Goal: Information Seeking & Learning: Learn about a topic

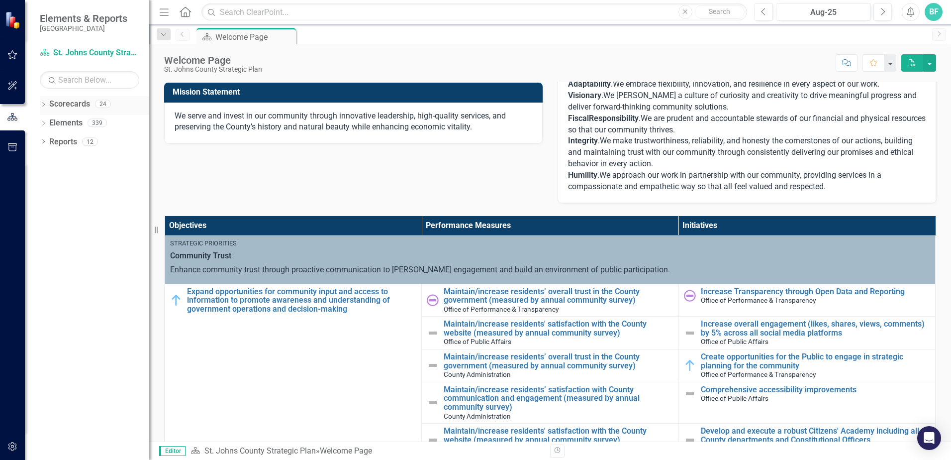
click at [42, 106] on icon "Dropdown" at bounding box center [43, 104] width 7 height 5
click at [50, 123] on icon "Dropdown" at bounding box center [48, 122] width 7 height 6
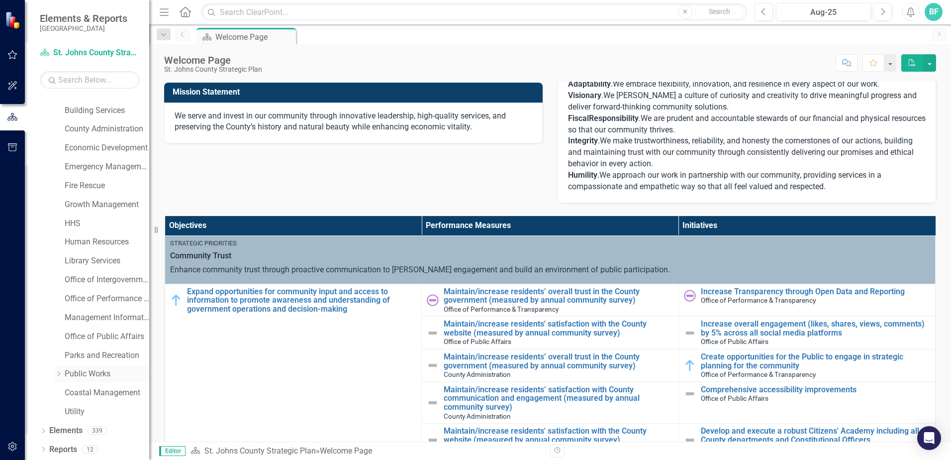
scroll to position [51, 0]
click at [74, 413] on link "Utility" at bounding box center [107, 410] width 85 height 11
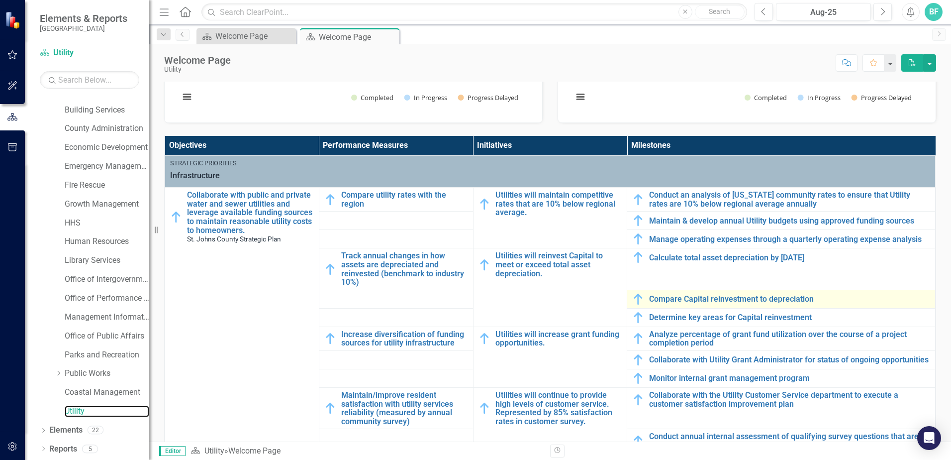
scroll to position [298, 0]
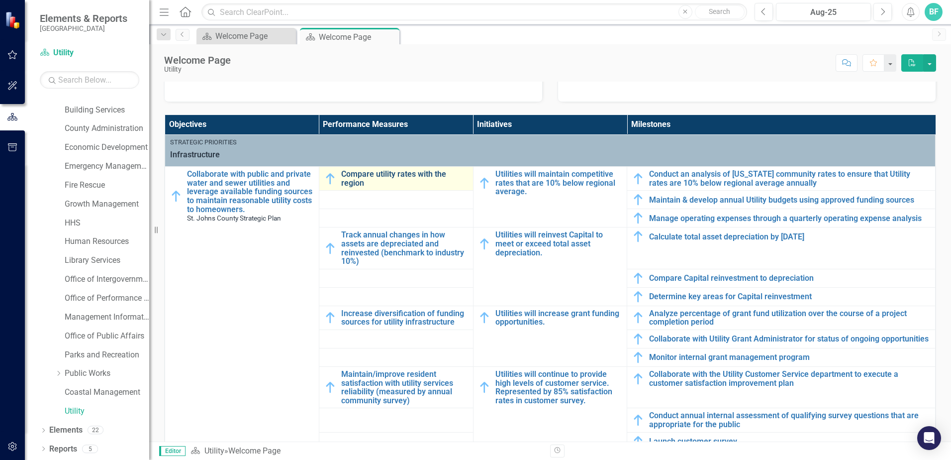
click at [373, 174] on link "Compare utility rates with the region" at bounding box center [404, 178] width 127 height 17
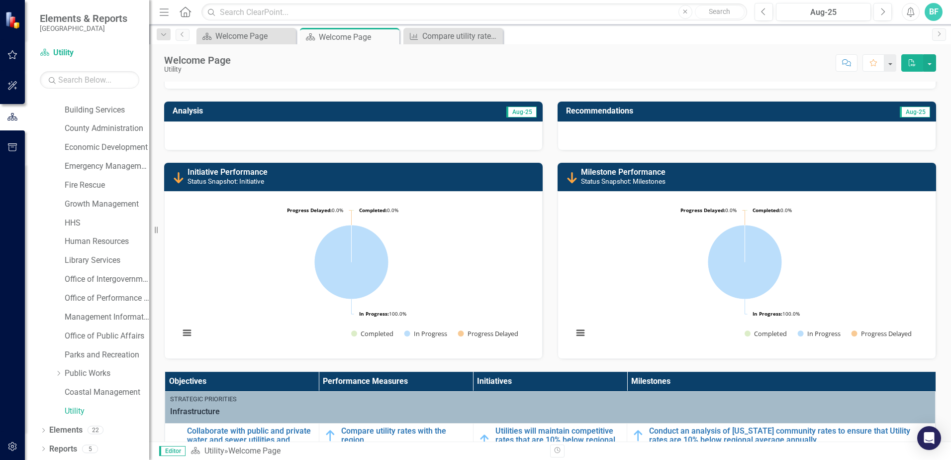
scroll to position [249, 0]
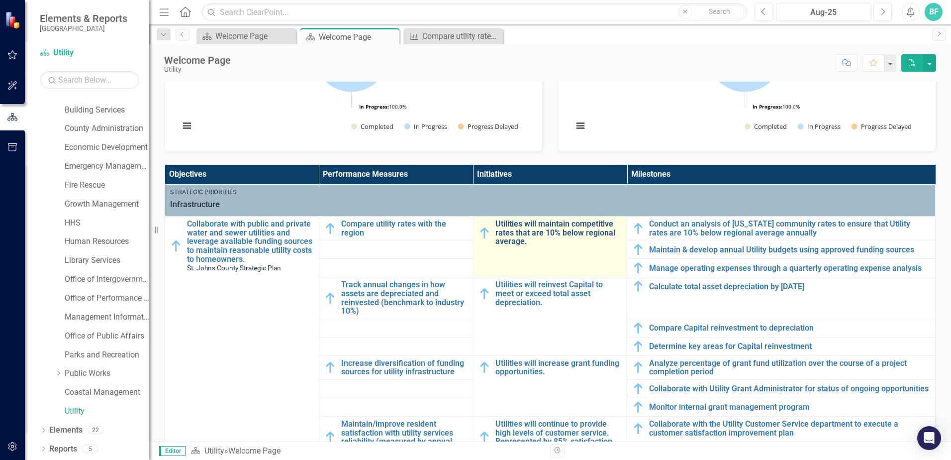
click at [538, 239] on link "Utilities will maintain competitive rates that are 10% below regional average." at bounding box center [558, 232] width 127 height 26
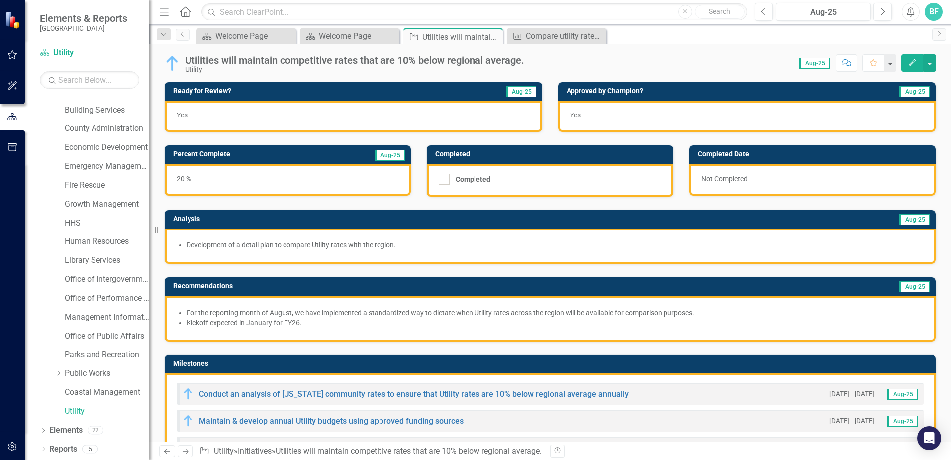
click at [549, 65] on div "Score: 0.00 Aug-25 Completed Comment Favorite Edit" at bounding box center [732, 62] width 407 height 17
click at [537, 56] on div "Score: 0.00 Aug-25 Completed Comment Favorite Edit" at bounding box center [732, 62] width 407 height 17
click at [552, 68] on div "Score: 0.00 Aug-25 Completed Comment Favorite Edit" at bounding box center [732, 62] width 407 height 17
click at [599, 36] on icon "Close" at bounding box center [597, 36] width 10 height 8
click at [495, 38] on icon "Close" at bounding box center [493, 37] width 10 height 8
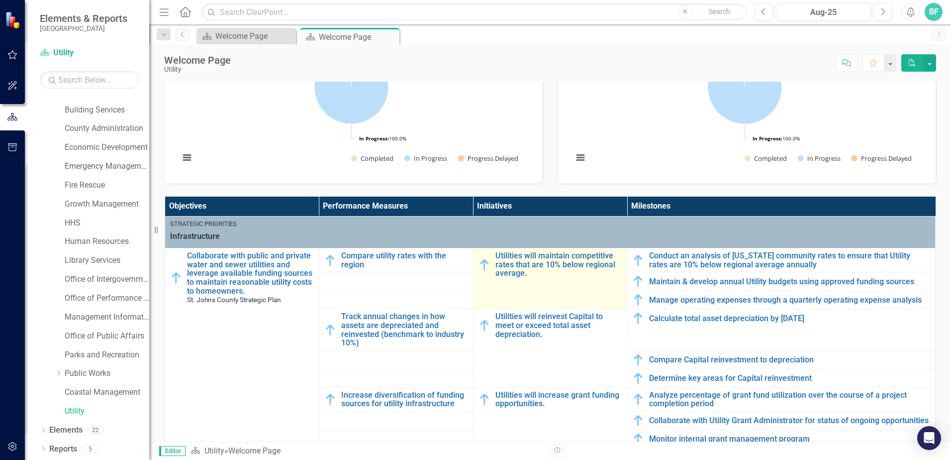
scroll to position [249, 0]
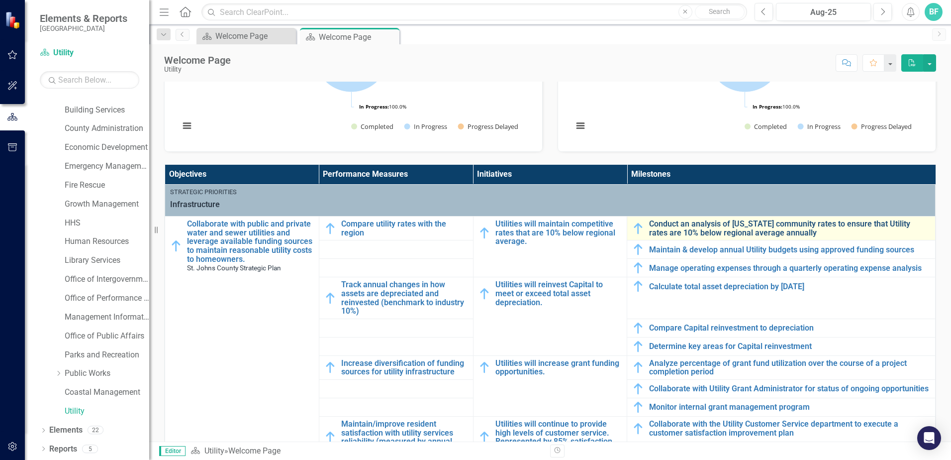
click at [709, 231] on link "Conduct an analysis of [US_STATE] community rates to ensure that Utility rates …" at bounding box center [789, 227] width 281 height 17
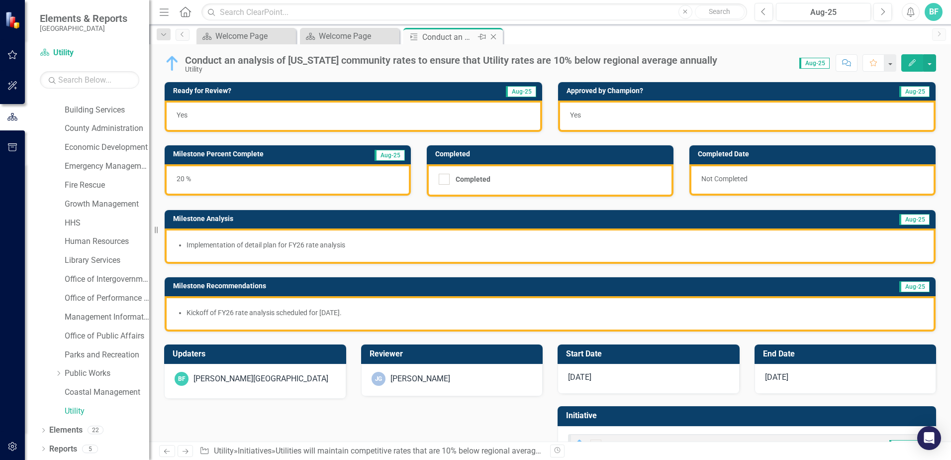
click at [493, 35] on icon "Close" at bounding box center [493, 37] width 10 height 8
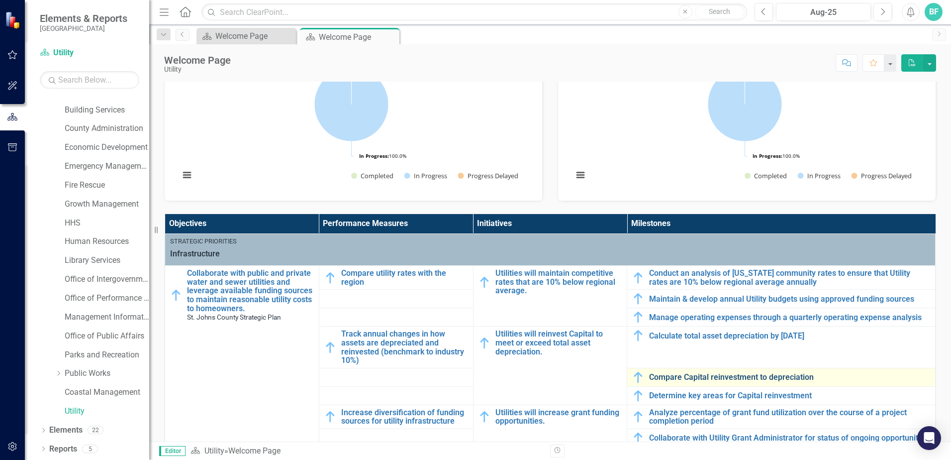
scroll to position [199, 0]
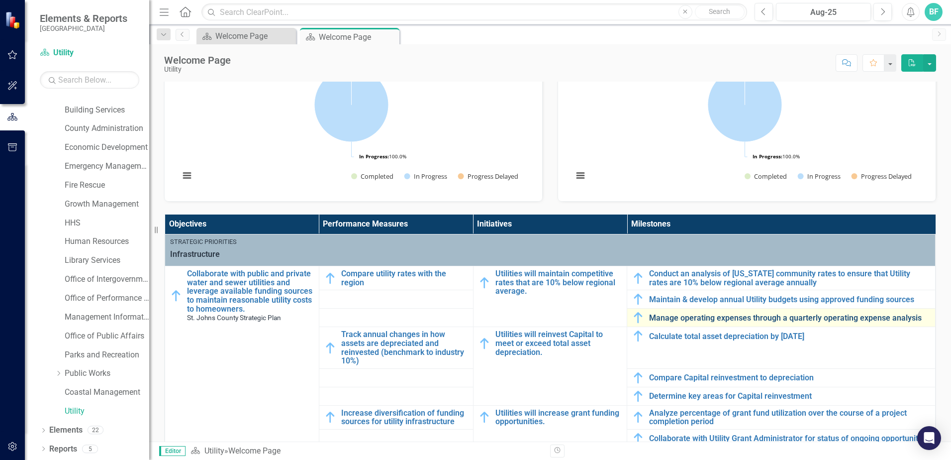
click at [704, 318] on link "Manage operating expenses through a quarterly operating expense analysis" at bounding box center [789, 317] width 281 height 9
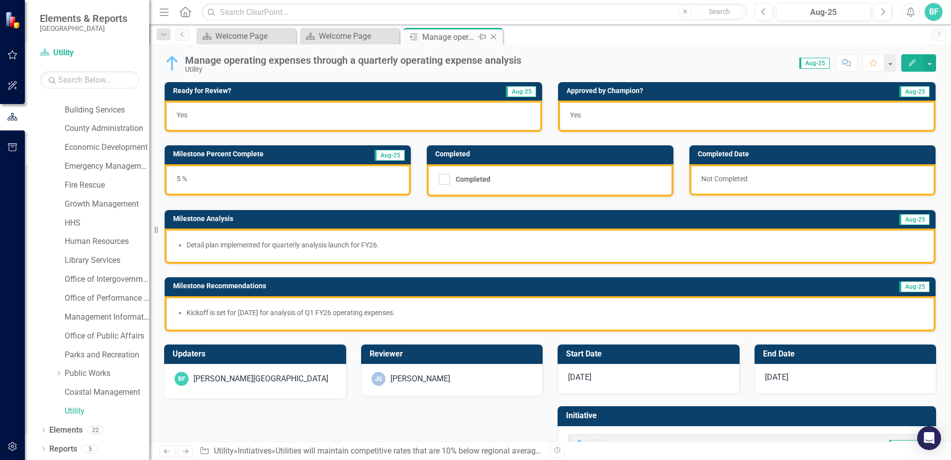
click at [491, 35] on icon "Close" at bounding box center [493, 37] width 10 height 8
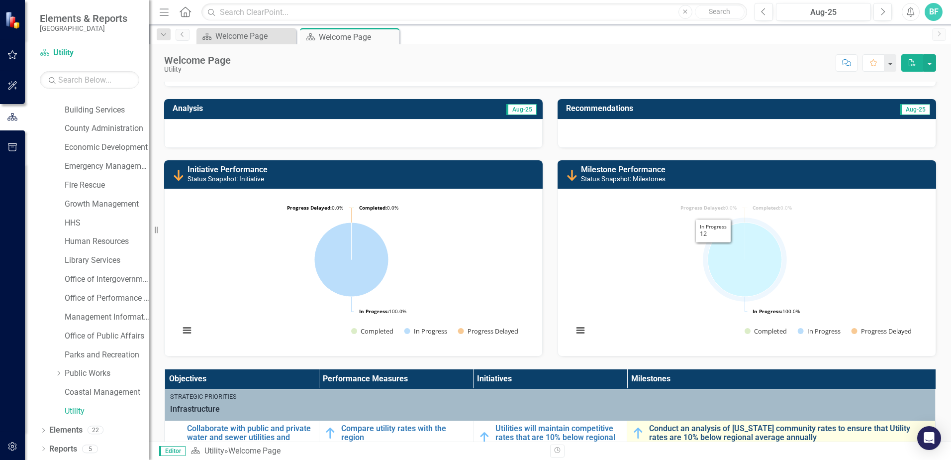
scroll to position [199, 0]
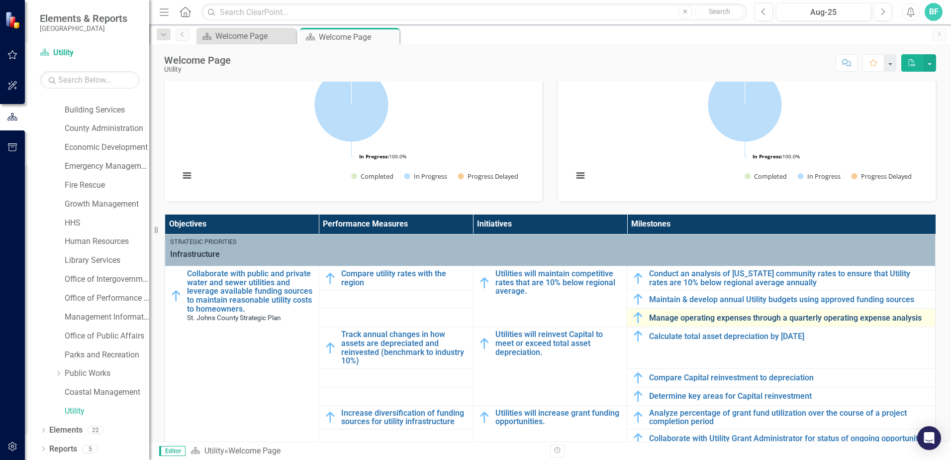
click at [693, 316] on link "Manage operating expenses through a quarterly operating expense analysis" at bounding box center [789, 317] width 281 height 9
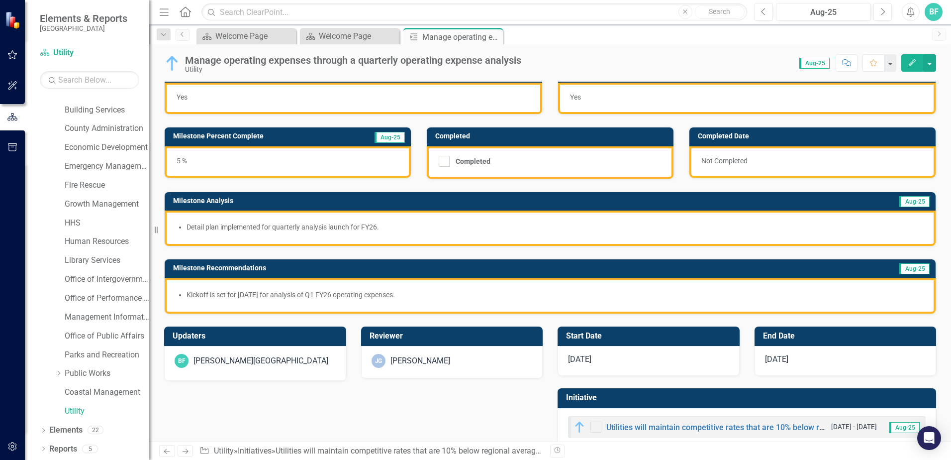
scroll to position [40, 0]
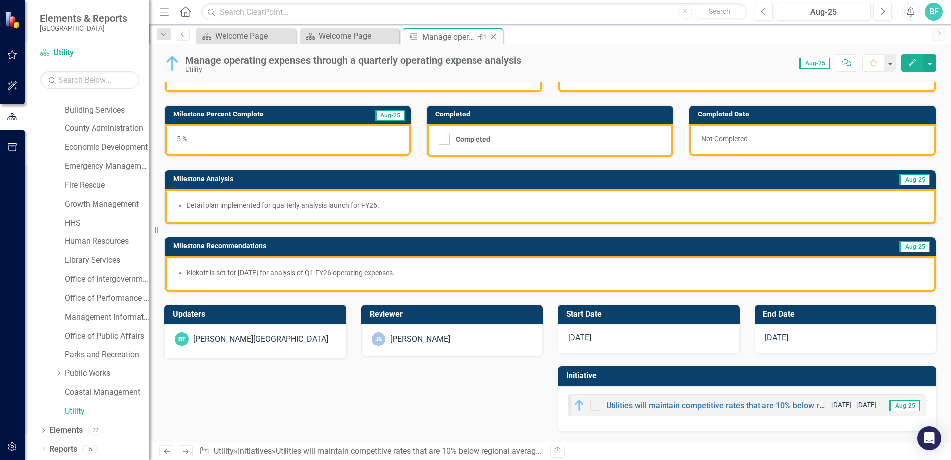
click at [494, 39] on icon "Close" at bounding box center [493, 37] width 10 height 8
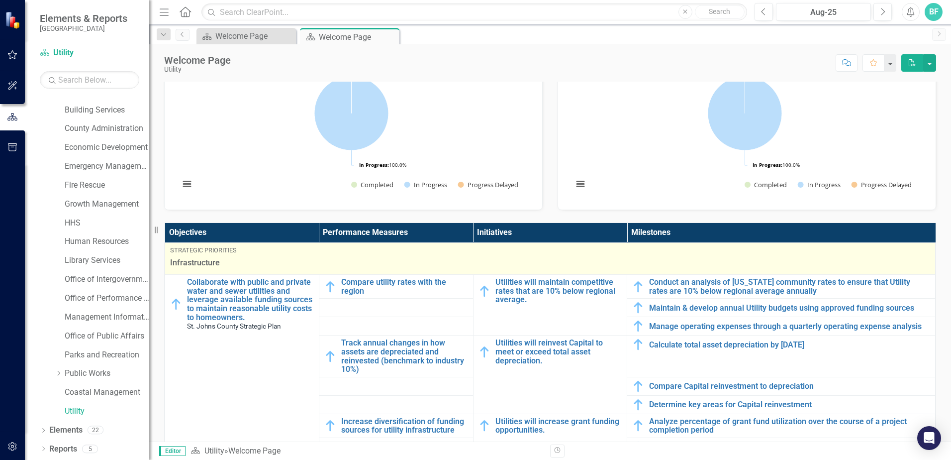
scroll to position [199, 0]
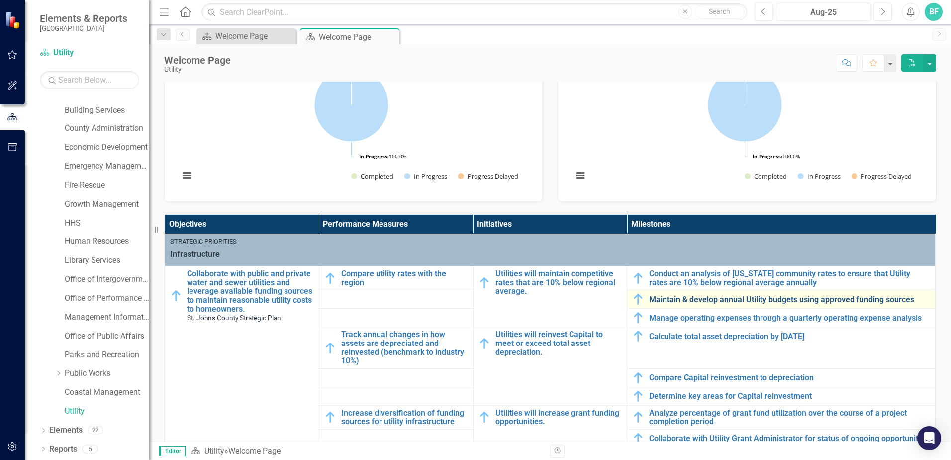
click at [698, 300] on link "Maintain & develop annual Utility budgets using approved funding sources" at bounding box center [789, 299] width 281 height 9
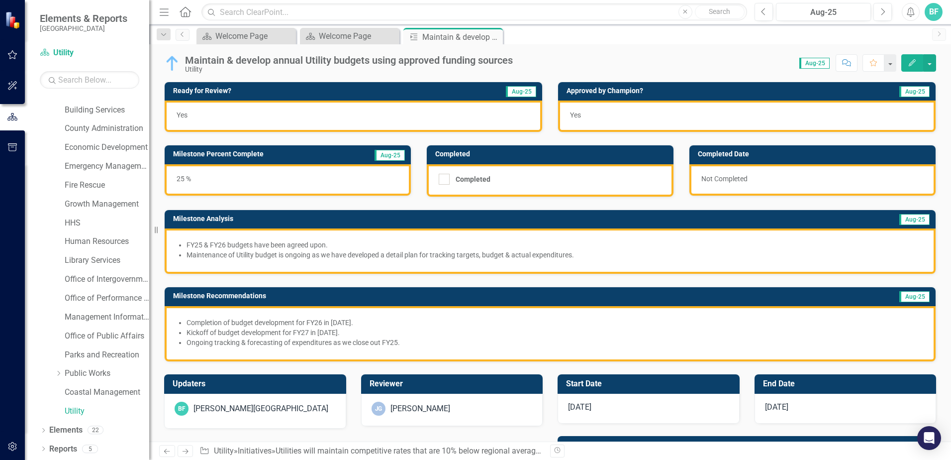
click at [0, 0] on icon "Close" at bounding box center [0, 0] width 0 height 0
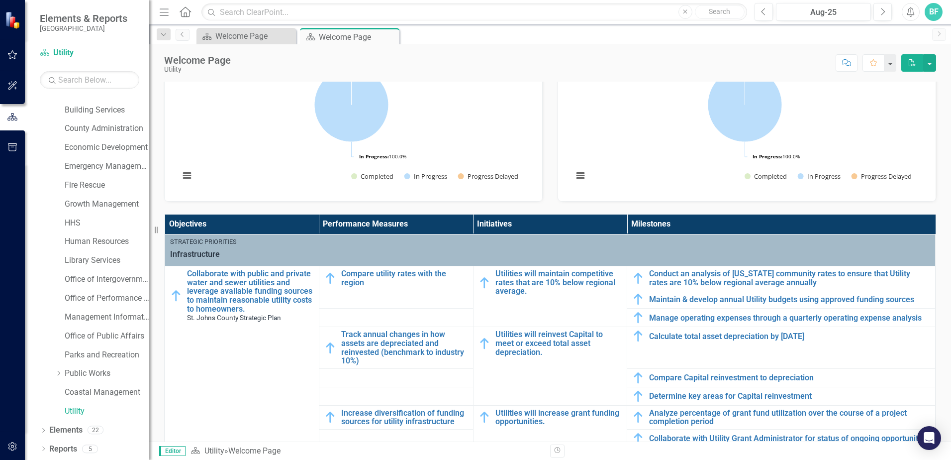
scroll to position [3, 0]
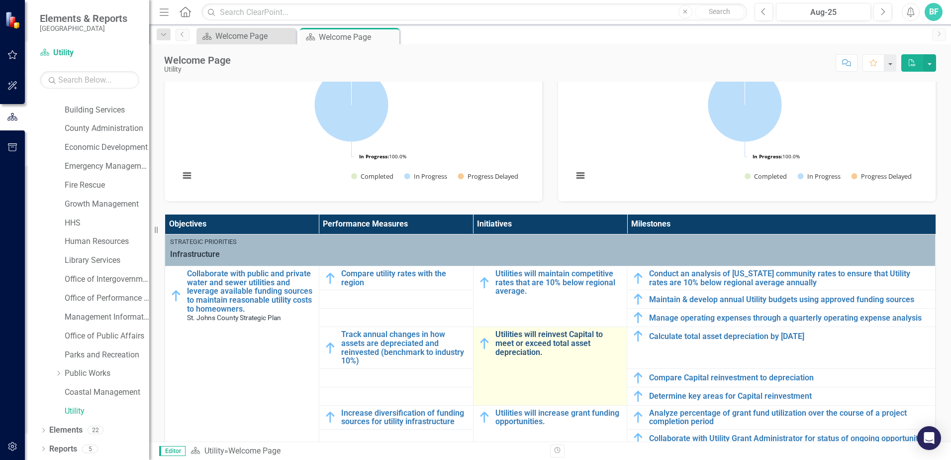
click at [543, 342] on link "Utilities will reinvest Capital to meet or exceed total asset depreciation." at bounding box center [558, 343] width 127 height 26
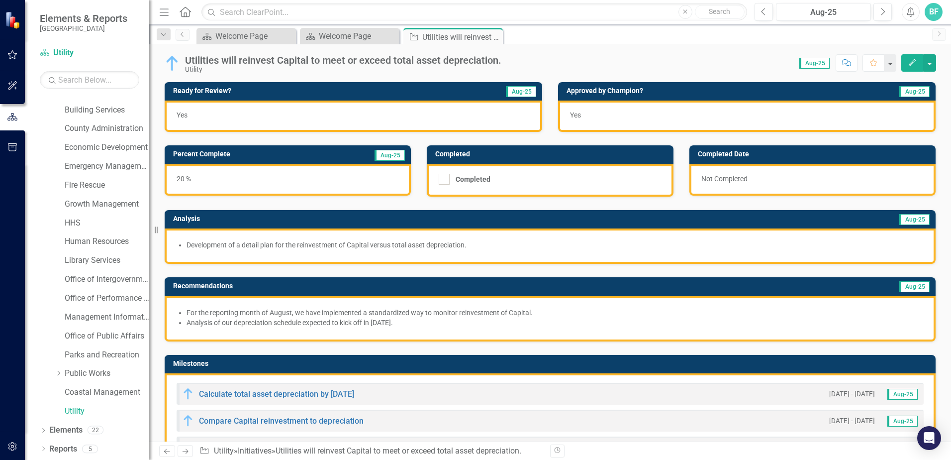
drag, startPoint x: 332, startPoint y: 113, endPoint x: 322, endPoint y: 96, distance: 20.3
click at [331, 112] on div "Yes" at bounding box center [354, 115] width 378 height 31
click at [494, 36] on icon at bounding box center [493, 36] width 5 height 5
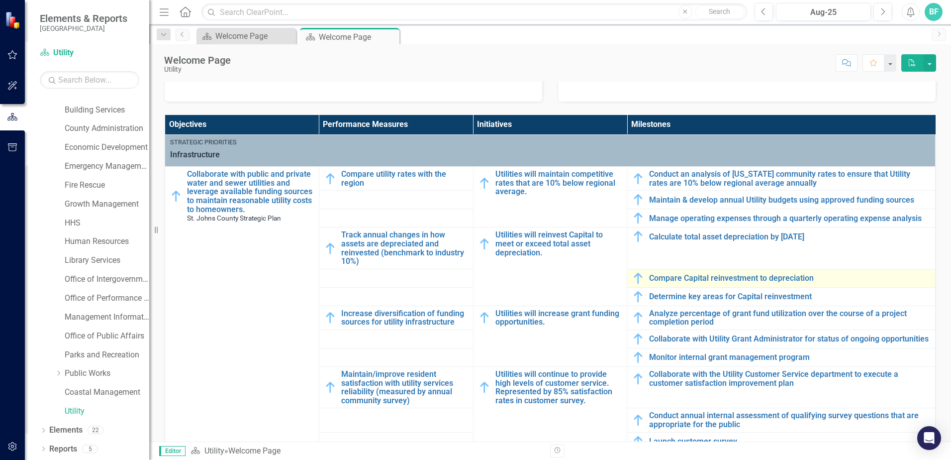
scroll to position [3, 0]
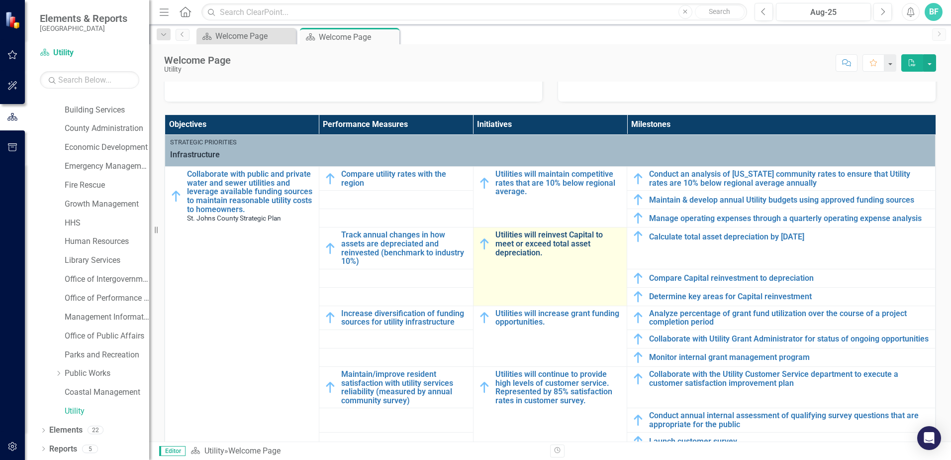
click at [538, 240] on link "Utilities will reinvest Capital to meet or exceed total asset depreciation." at bounding box center [558, 243] width 127 height 26
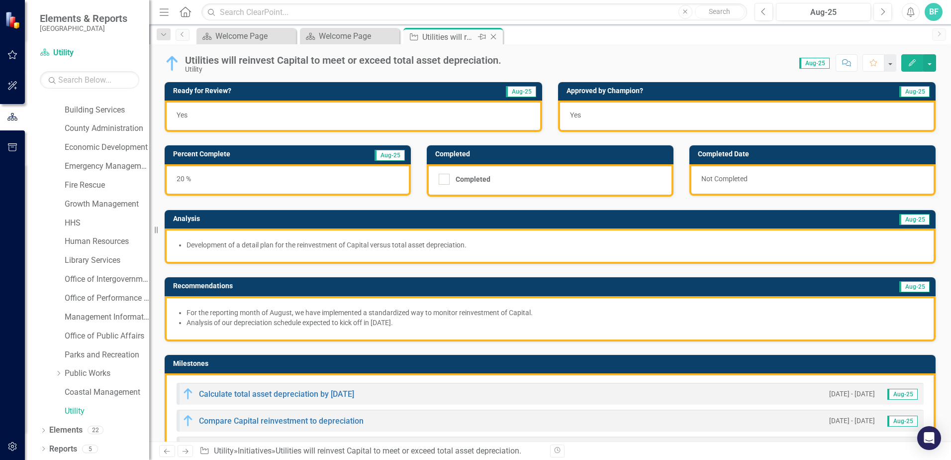
click at [492, 36] on icon "Close" at bounding box center [493, 37] width 10 height 8
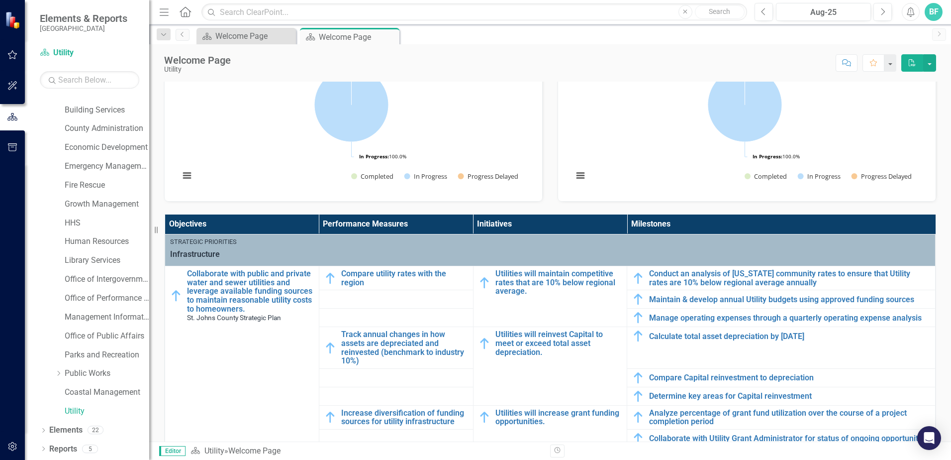
scroll to position [249, 0]
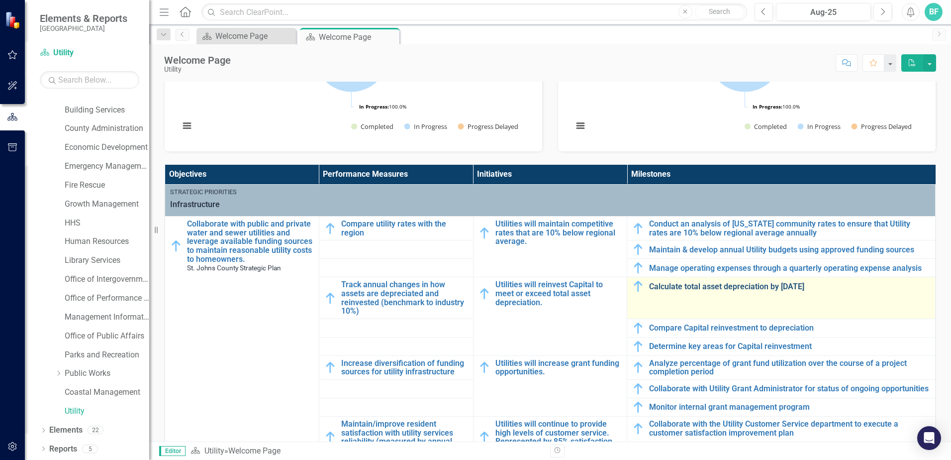
click at [792, 282] on link "Calculate total asset depreciation by [DATE]" at bounding box center [789, 286] width 281 height 9
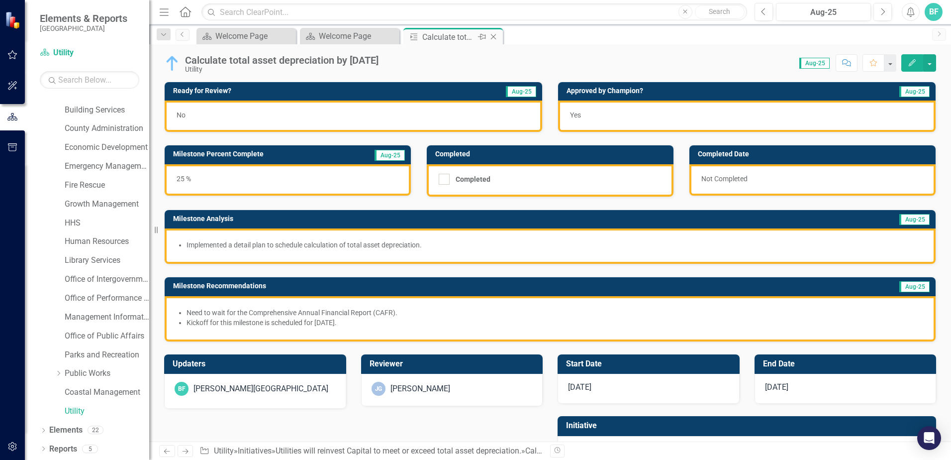
click at [493, 36] on icon at bounding box center [493, 36] width 5 height 5
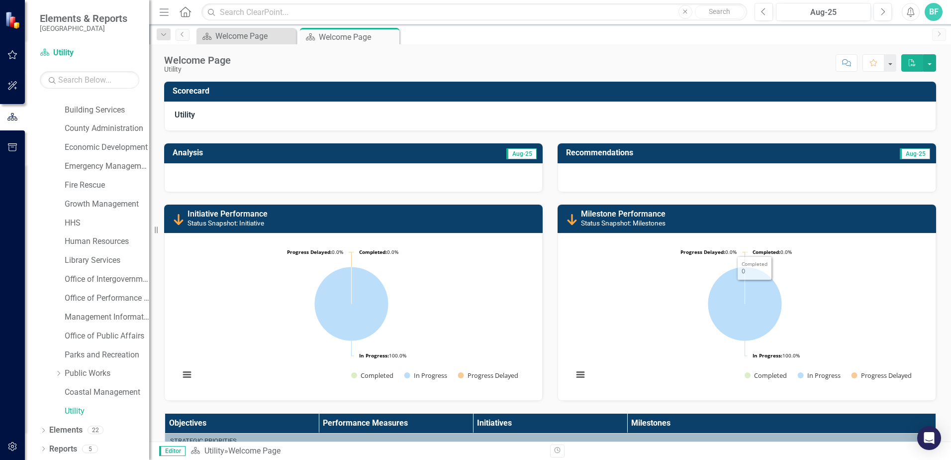
click at [622, 59] on div "Score: N/A Aug-25 Completed Comment Favorite PDF" at bounding box center [586, 62] width 700 height 17
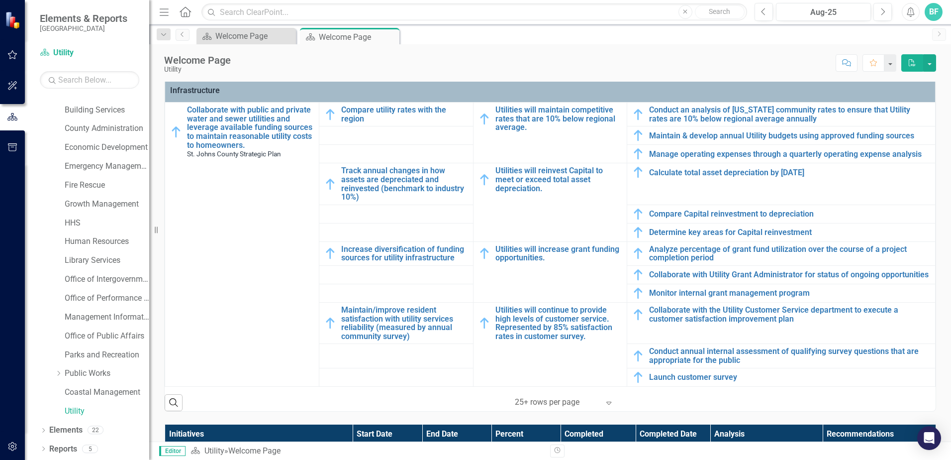
scroll to position [398, 0]
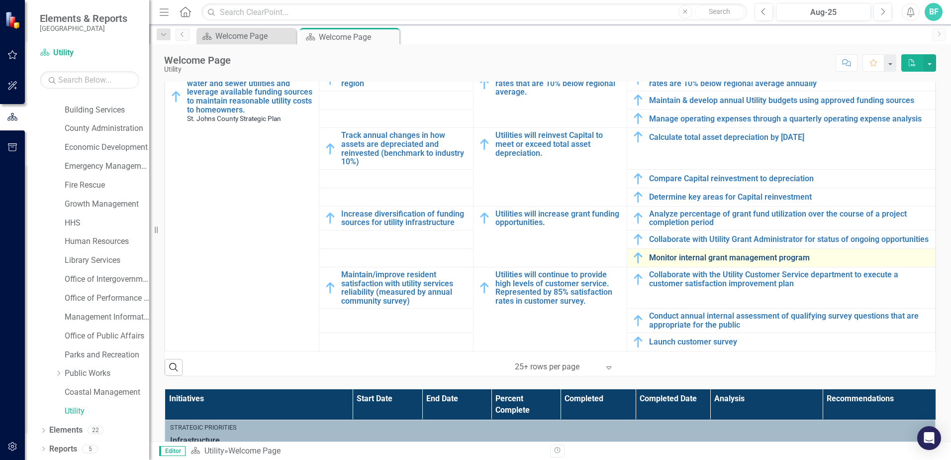
click at [710, 262] on link "Monitor internal grant management program" at bounding box center [789, 257] width 281 height 9
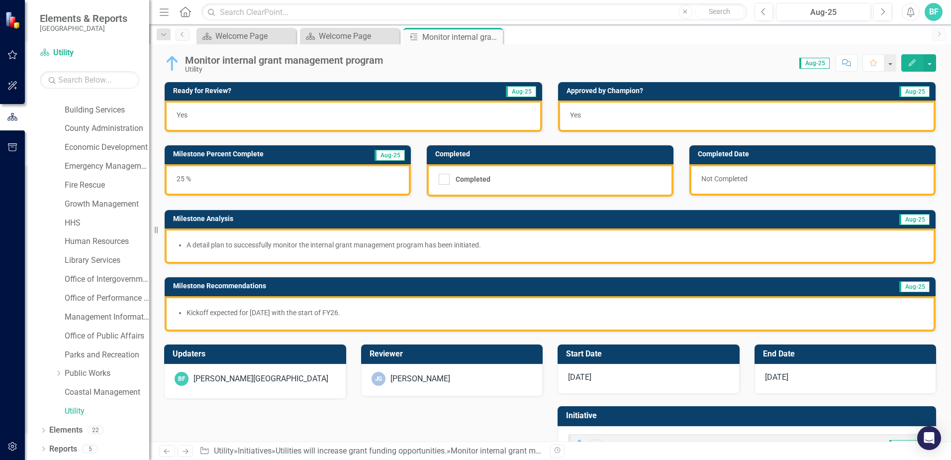
click at [494, 410] on div "Updaters BF [PERSON_NAME] Reviewer [PERSON_NAME] Start Date [DATE] End Date [DA…" at bounding box center [550, 401] width 787 height 139
click at [498, 36] on icon "Close" at bounding box center [493, 37] width 10 height 8
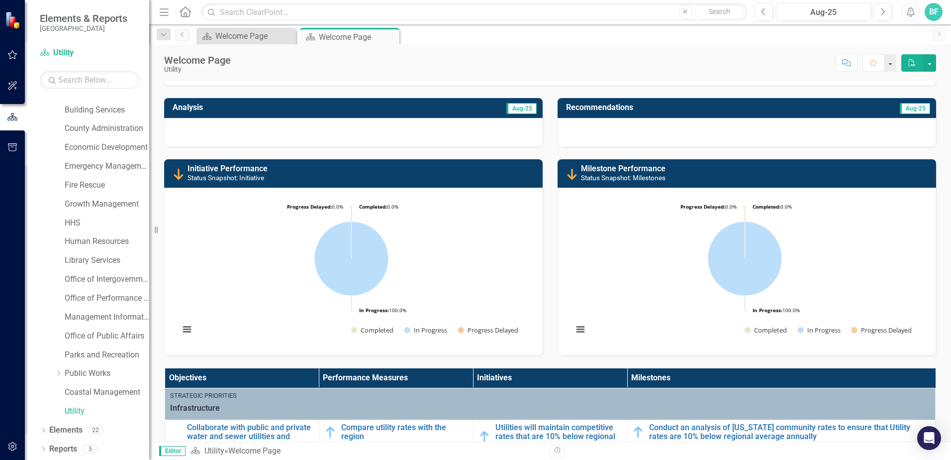
scroll to position [348, 0]
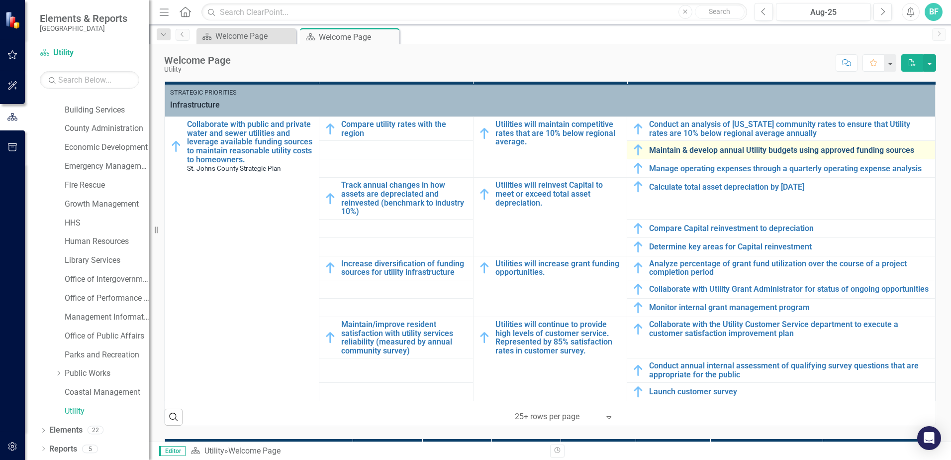
click at [790, 153] on link "Maintain & develop annual Utility budgets using approved funding sources" at bounding box center [789, 150] width 281 height 9
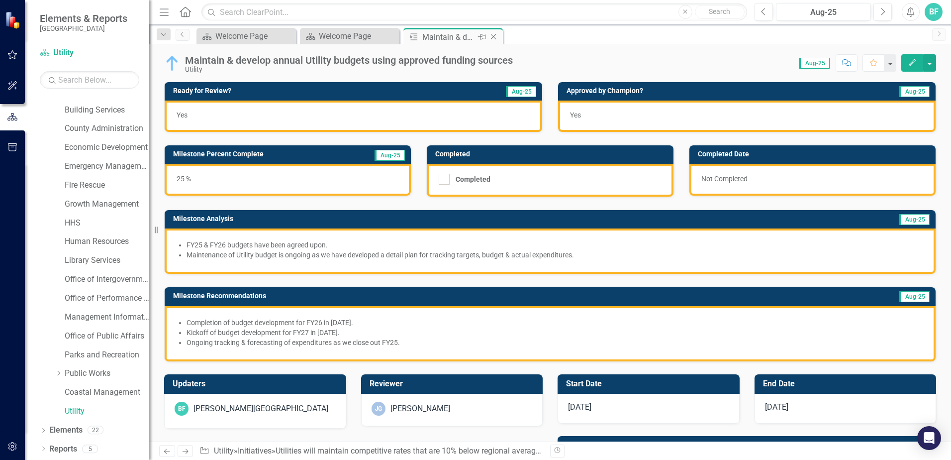
click at [494, 35] on icon "Close" at bounding box center [493, 37] width 10 height 8
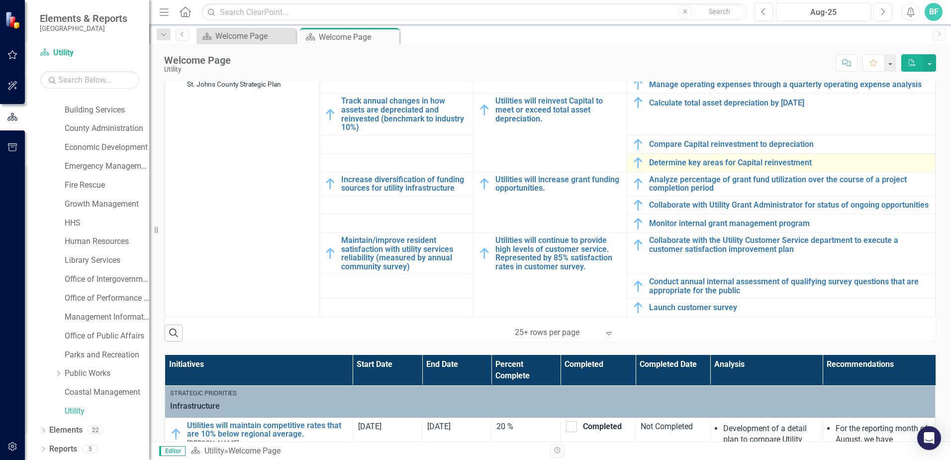
scroll to position [348, 0]
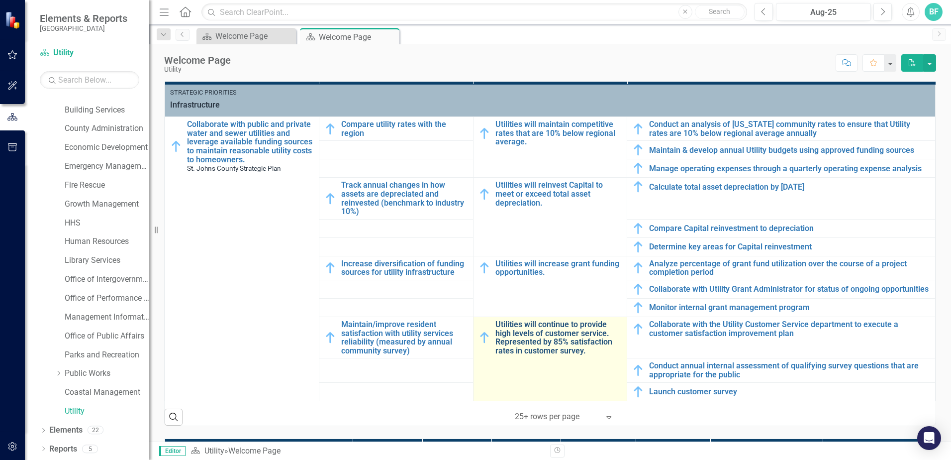
click at [542, 347] on link "Utilities will continue to provide high levels of customer service. Represented…" at bounding box center [558, 337] width 127 height 35
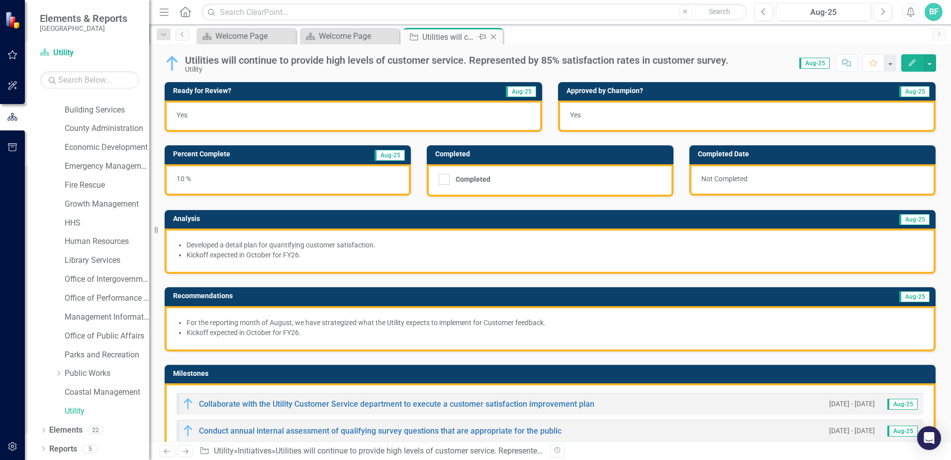
click at [493, 37] on icon "Close" at bounding box center [493, 37] width 10 height 8
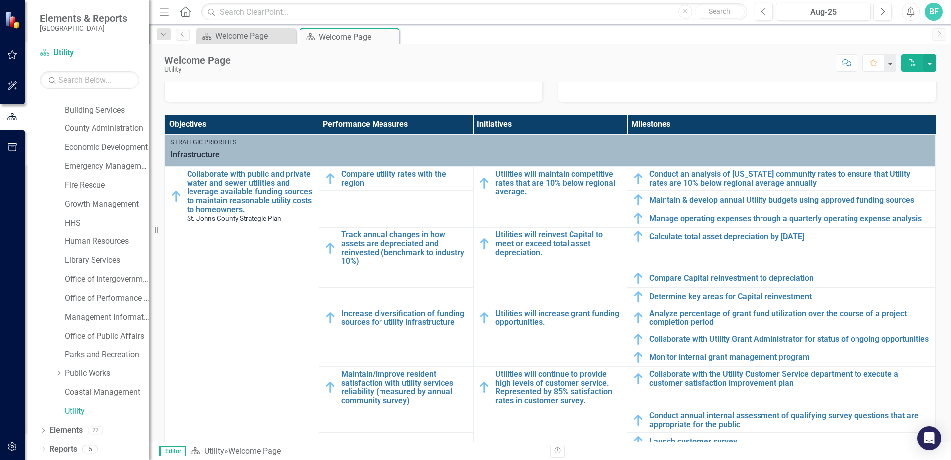
scroll to position [398, 0]
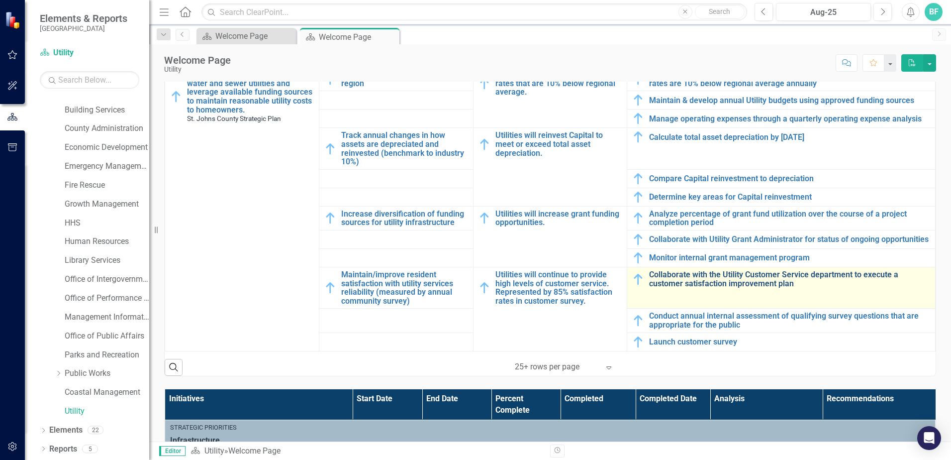
click at [717, 285] on link "Collaborate with the Utility Customer Service department to execute a customer …" at bounding box center [789, 278] width 281 height 17
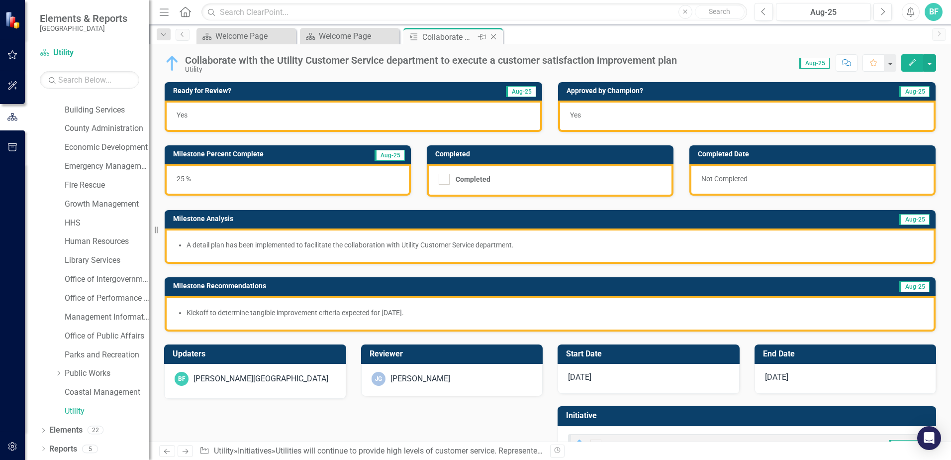
click at [495, 39] on icon "Close" at bounding box center [493, 37] width 10 height 8
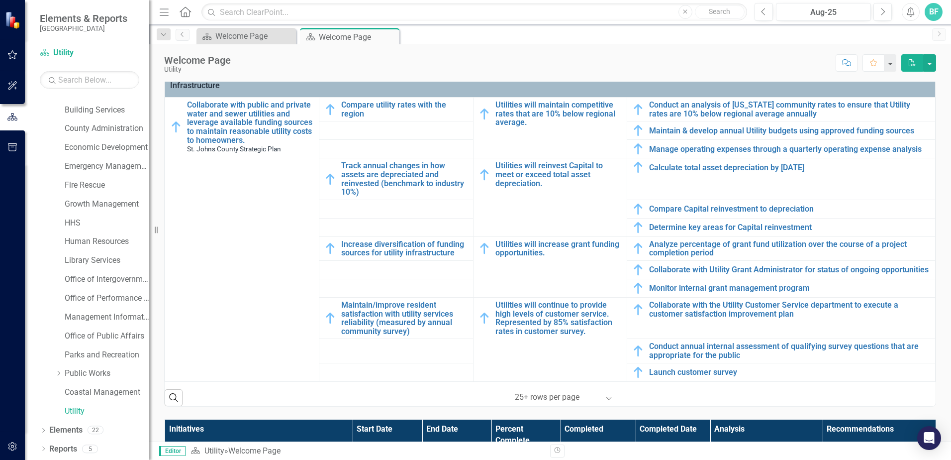
scroll to position [348, 0]
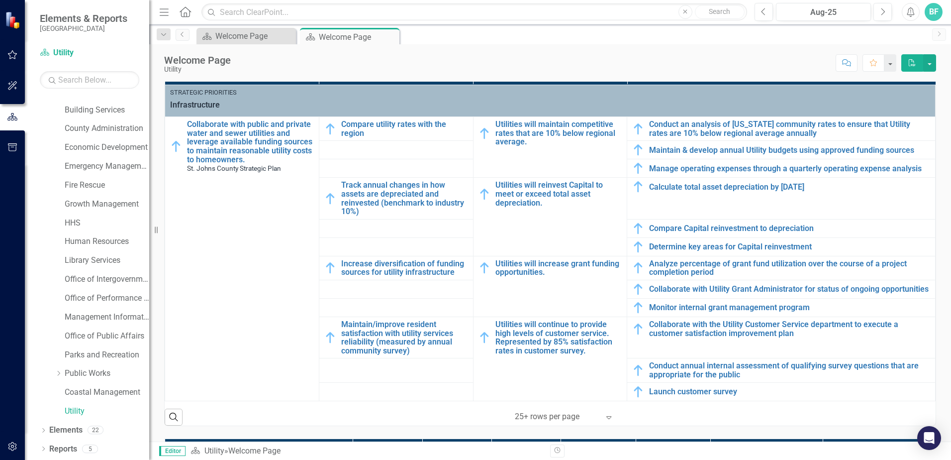
click at [462, 425] on div "Search ‹ Previous 1 (current) › Next 25+ rows per page Expand" at bounding box center [550, 413] width 771 height 24
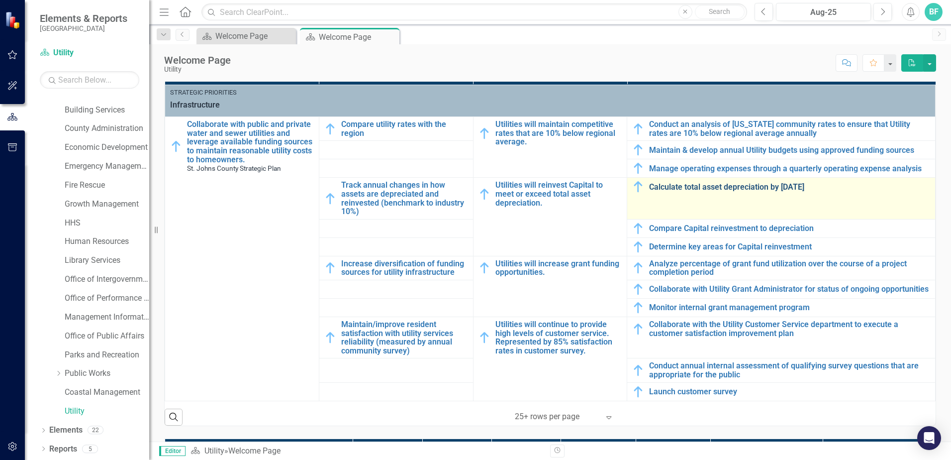
click at [715, 186] on link "Calculate total asset depreciation by [DATE]" at bounding box center [789, 187] width 281 height 9
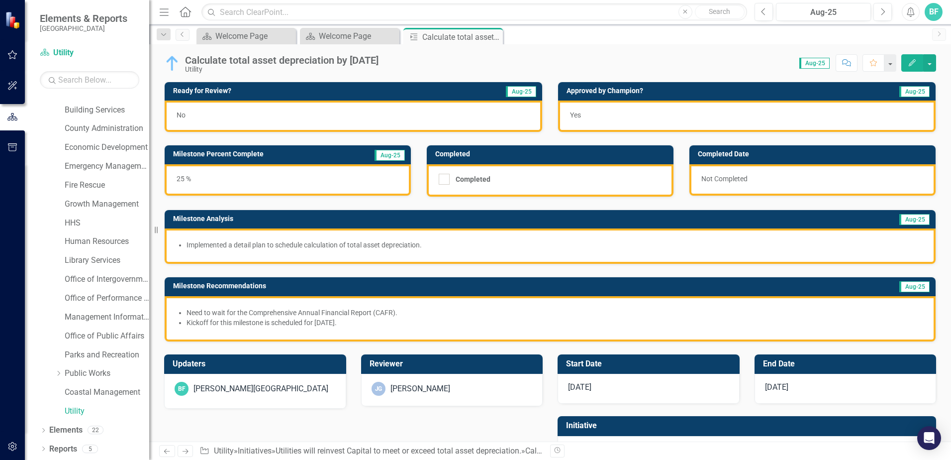
click at [260, 431] on div "Updaters BF [PERSON_NAME] Reviewer [PERSON_NAME] Start Date [DATE] End Date [DA…" at bounding box center [550, 411] width 787 height 139
click at [260, 429] on div "Updaters BF [PERSON_NAME] Reviewer [PERSON_NAME] Start Date [DATE] End Date [DA…" at bounding box center [550, 411] width 787 height 139
click at [264, 424] on div "Updaters BF [PERSON_NAME] Reviewer [PERSON_NAME] Start Date [DATE] End Date [DA…" at bounding box center [550, 411] width 787 height 139
